Goal: Task Accomplishment & Management: Manage account settings

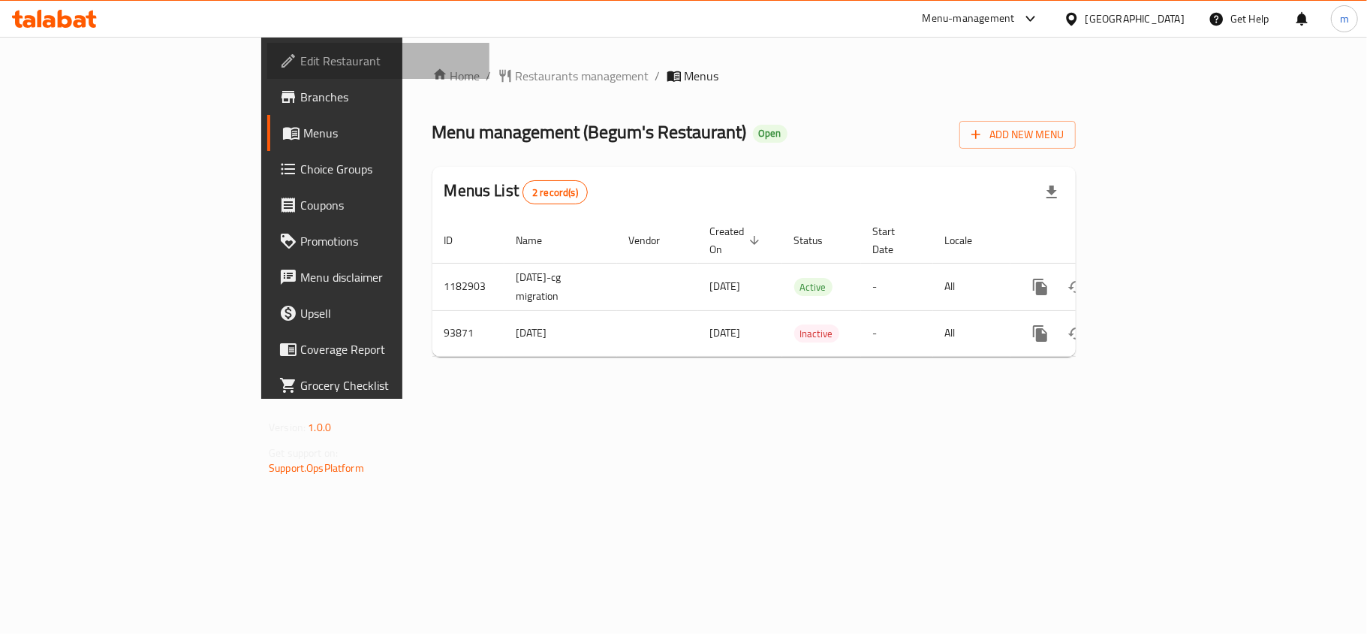
click at [300, 53] on span "Edit Restaurant" at bounding box center [388, 61] width 177 height 18
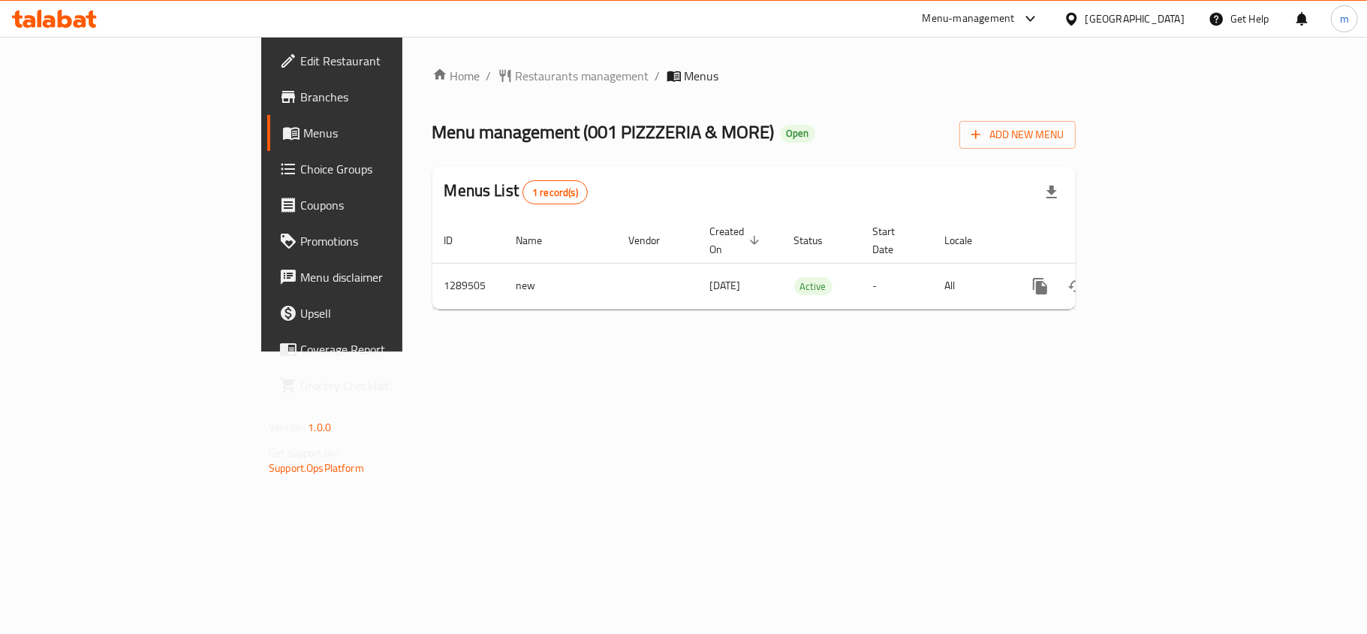
click at [50, 9] on div at bounding box center [54, 19] width 109 height 30
click at [1168, 20] on div "[GEOGRAPHIC_DATA]" at bounding box center [1135, 19] width 99 height 17
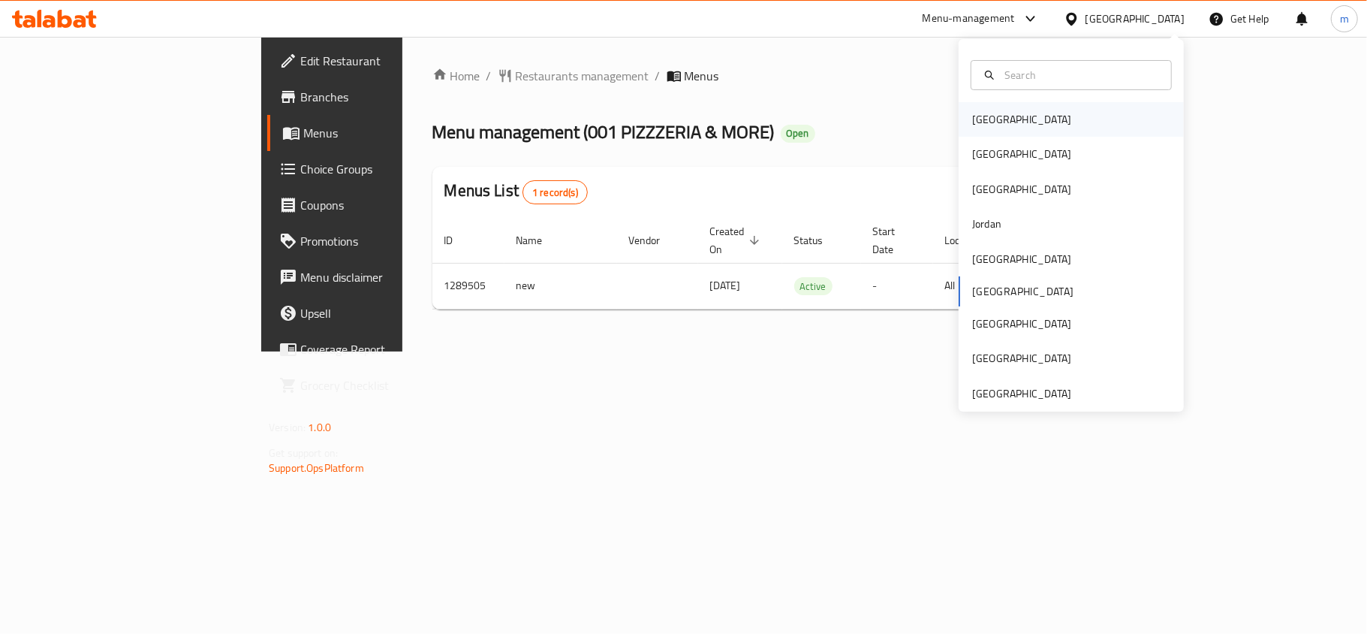
click at [972, 119] on div "[GEOGRAPHIC_DATA]" at bounding box center [1021, 119] width 99 height 17
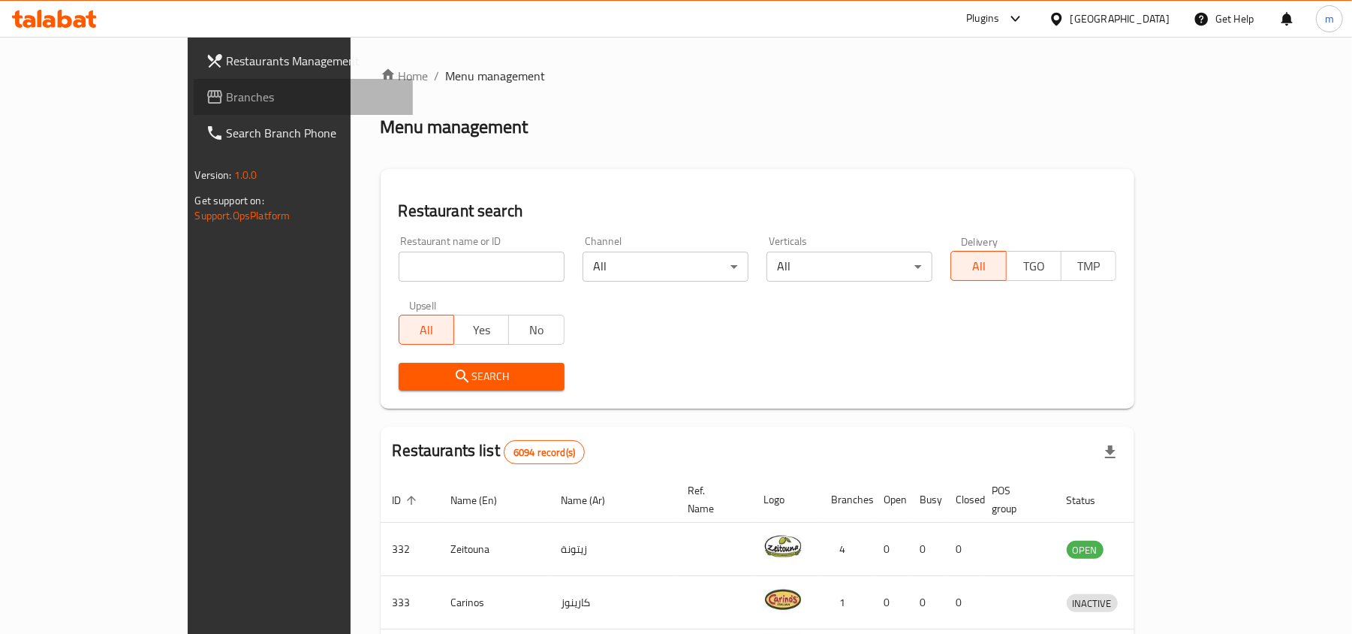
click at [227, 100] on span "Branches" at bounding box center [314, 97] width 175 height 18
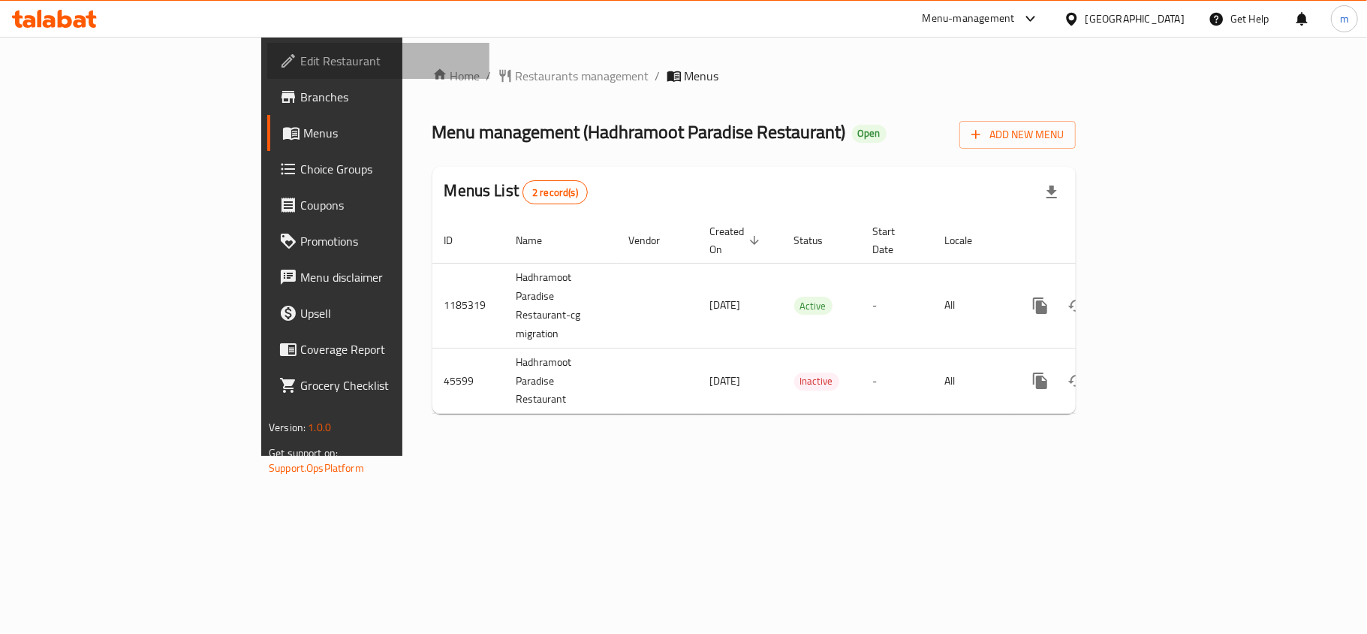
click at [300, 59] on span "Edit Restaurant" at bounding box center [388, 61] width 177 height 18
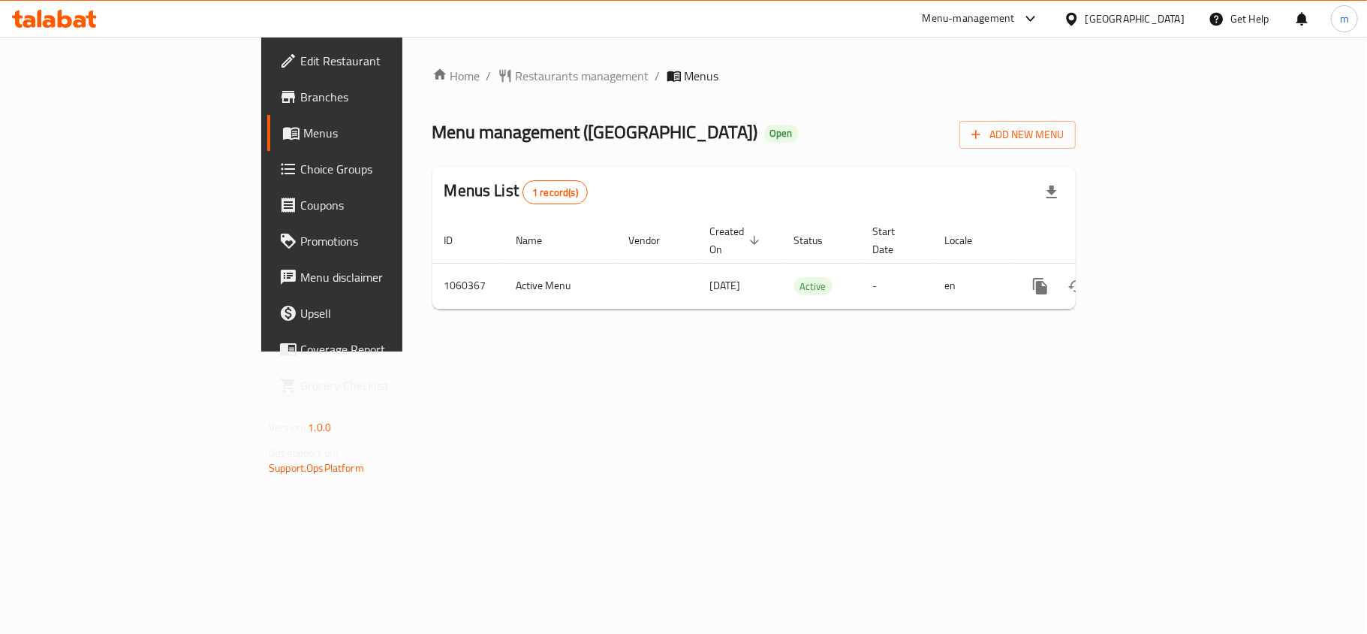
click at [64, 13] on icon at bounding box center [54, 19] width 85 height 18
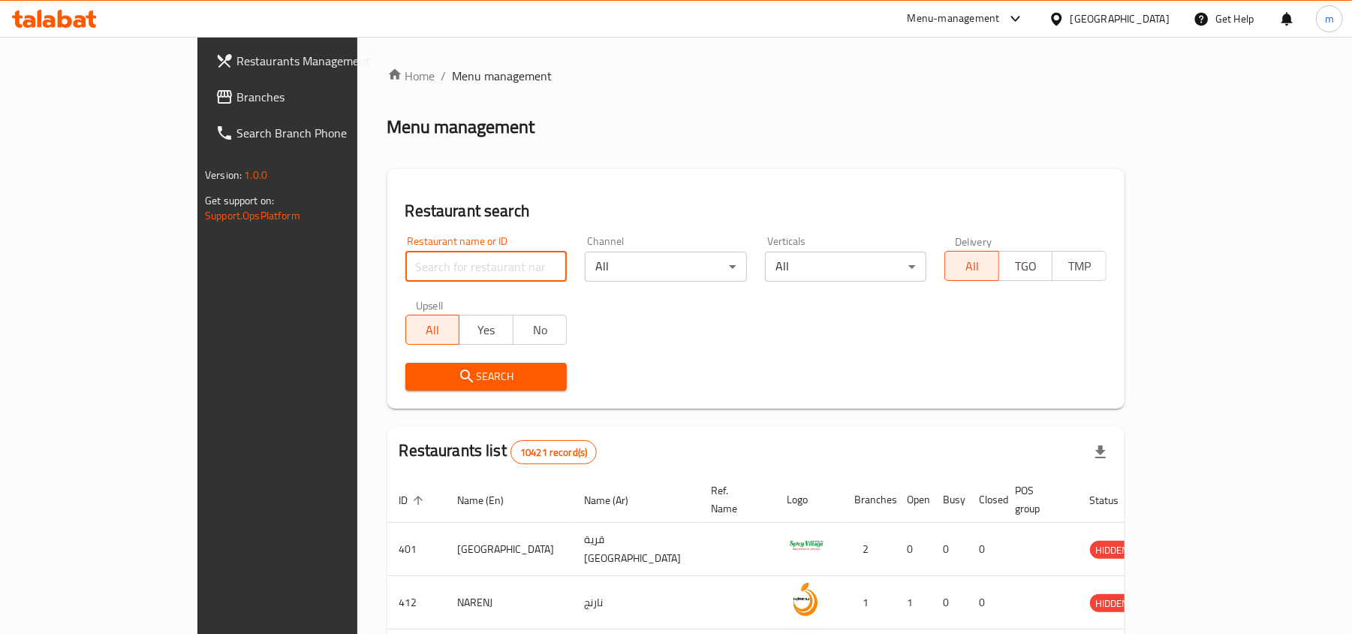
paste input "662976"
type input "662976"
click button "Search" at bounding box center [487, 377] width 162 height 28
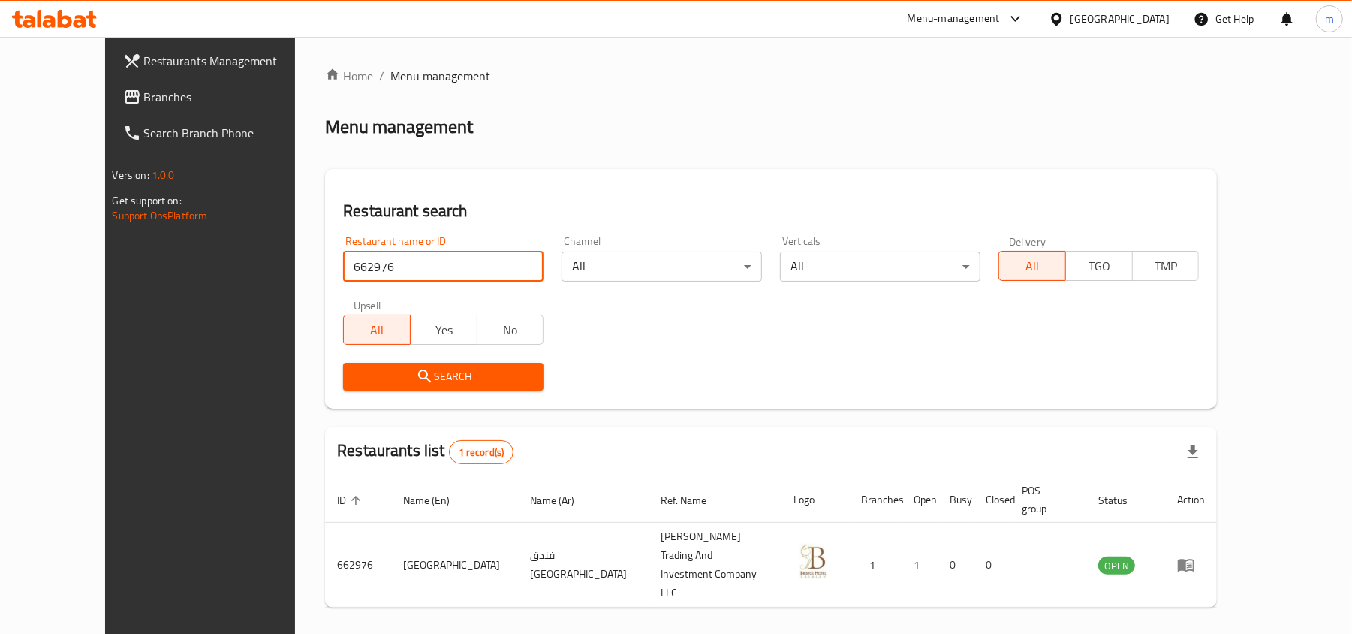
click at [343, 267] on input "662976" at bounding box center [443, 267] width 200 height 30
click at [1170, 18] on div "[GEOGRAPHIC_DATA]" at bounding box center [1109, 19] width 145 height 36
click at [1154, 21] on div "[GEOGRAPHIC_DATA]" at bounding box center [1120, 19] width 99 height 17
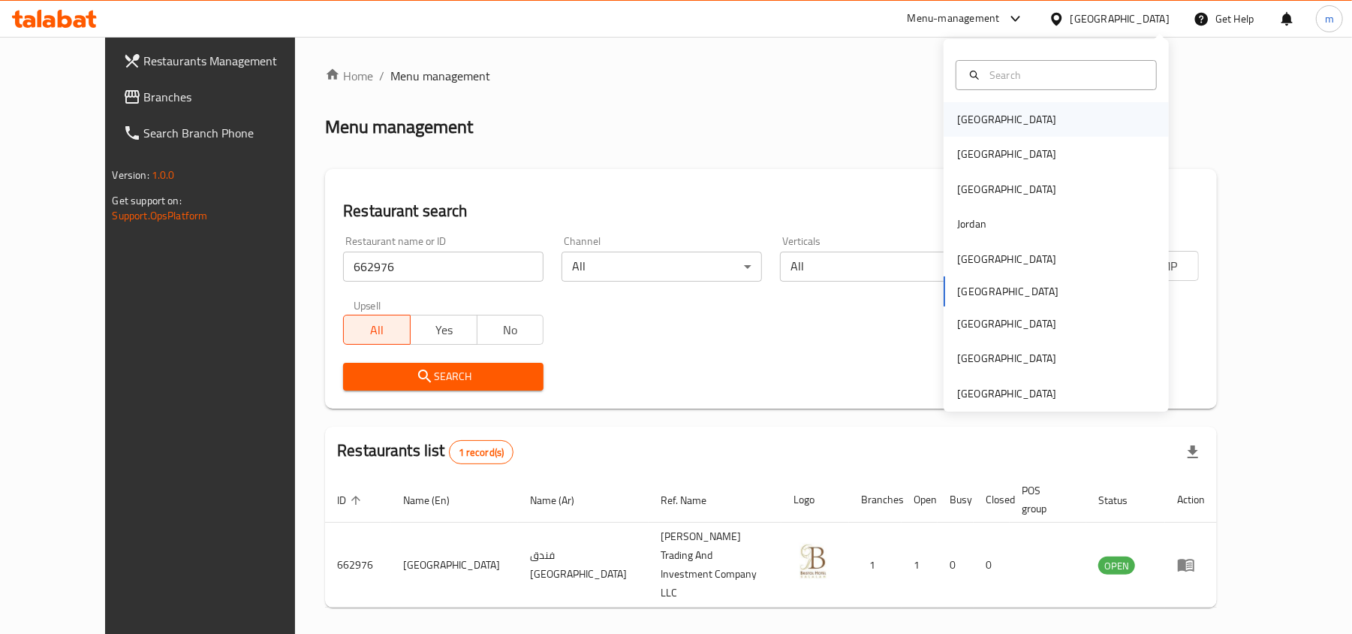
click at [967, 125] on div "[GEOGRAPHIC_DATA]" at bounding box center [1006, 119] width 99 height 17
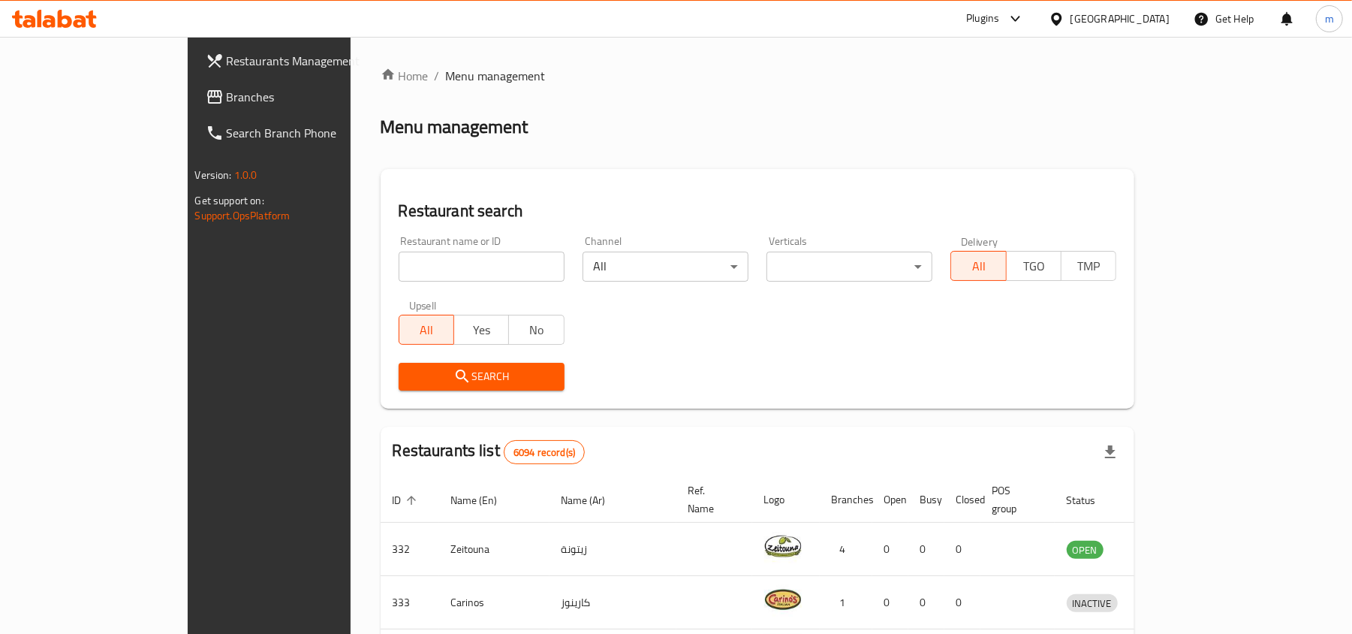
click at [45, 21] on icon at bounding box center [49, 21] width 13 height 13
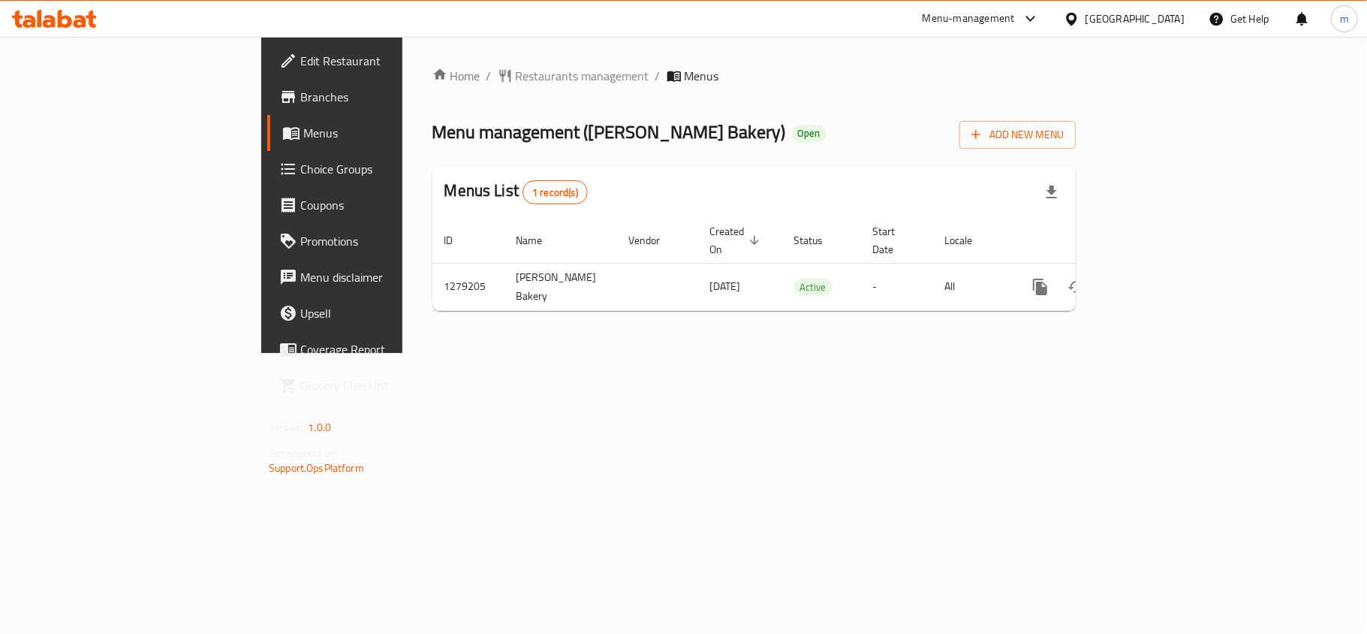
click at [300, 62] on span "Edit Restaurant" at bounding box center [388, 61] width 177 height 18
